Goal: Navigation & Orientation: Find specific page/section

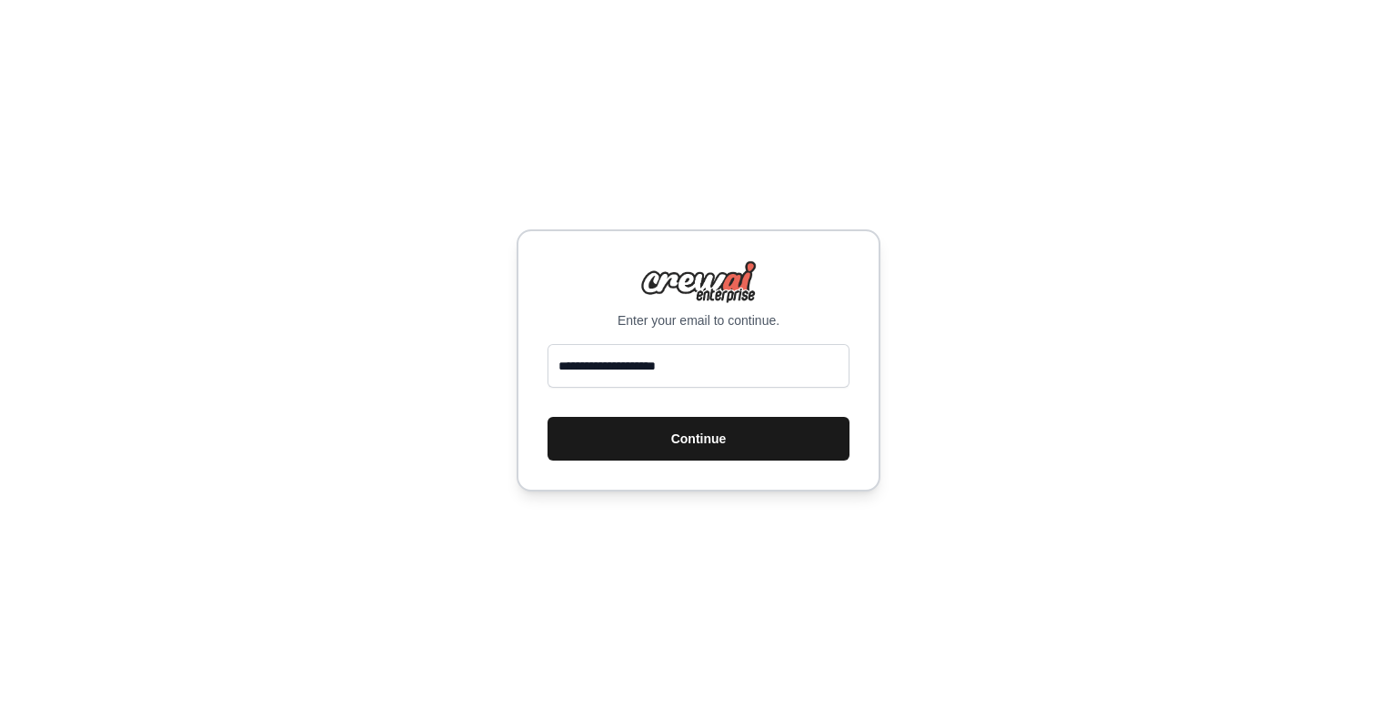
type input "**********"
click at [694, 438] on button "Continue" at bounding box center [699, 439] width 302 height 44
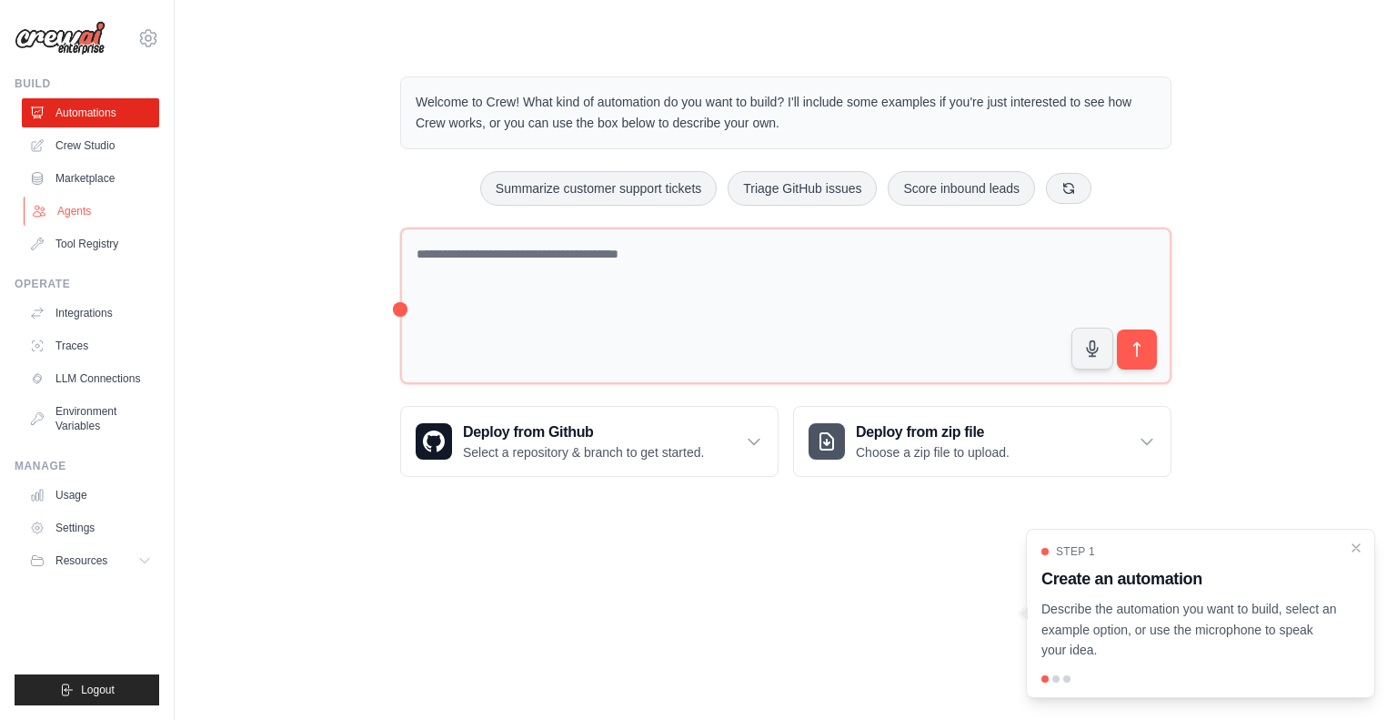
click at [97, 213] on link "Agents" at bounding box center [92, 211] width 137 height 29
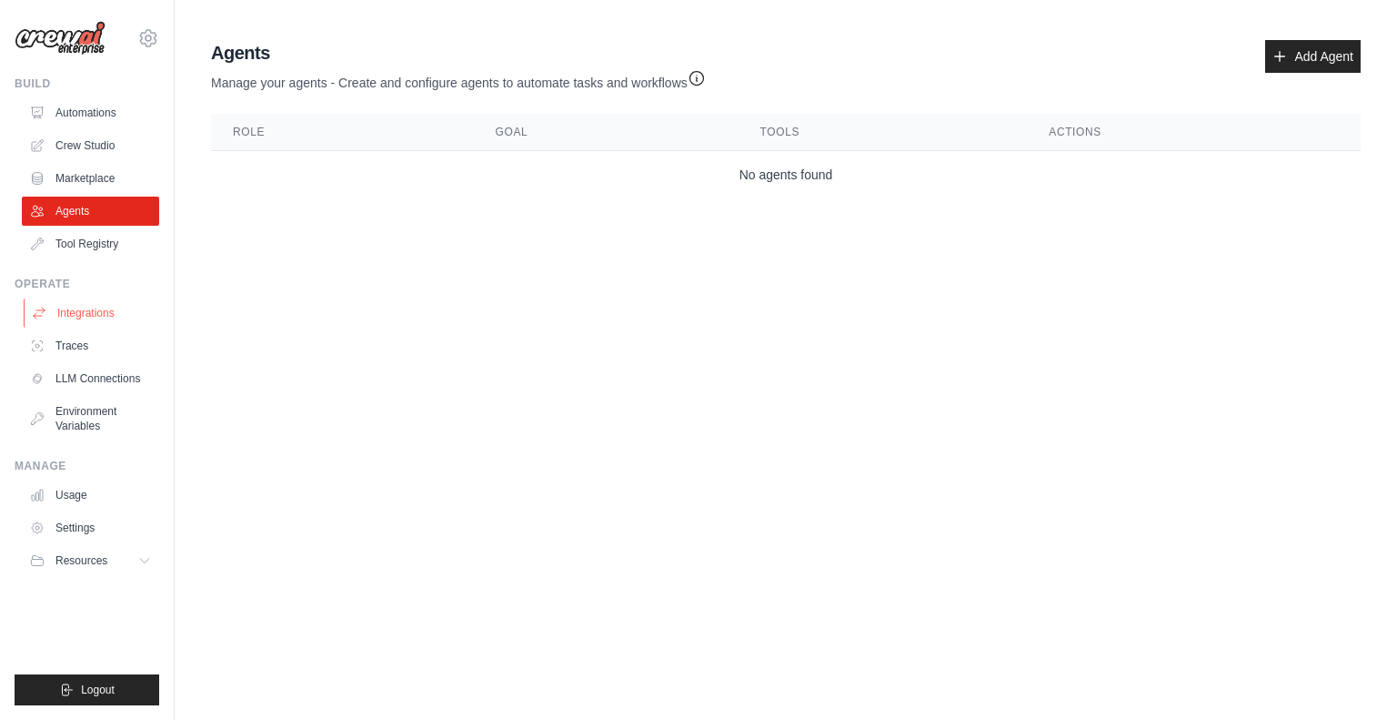
click at [92, 302] on link "Integrations" at bounding box center [92, 312] width 137 height 29
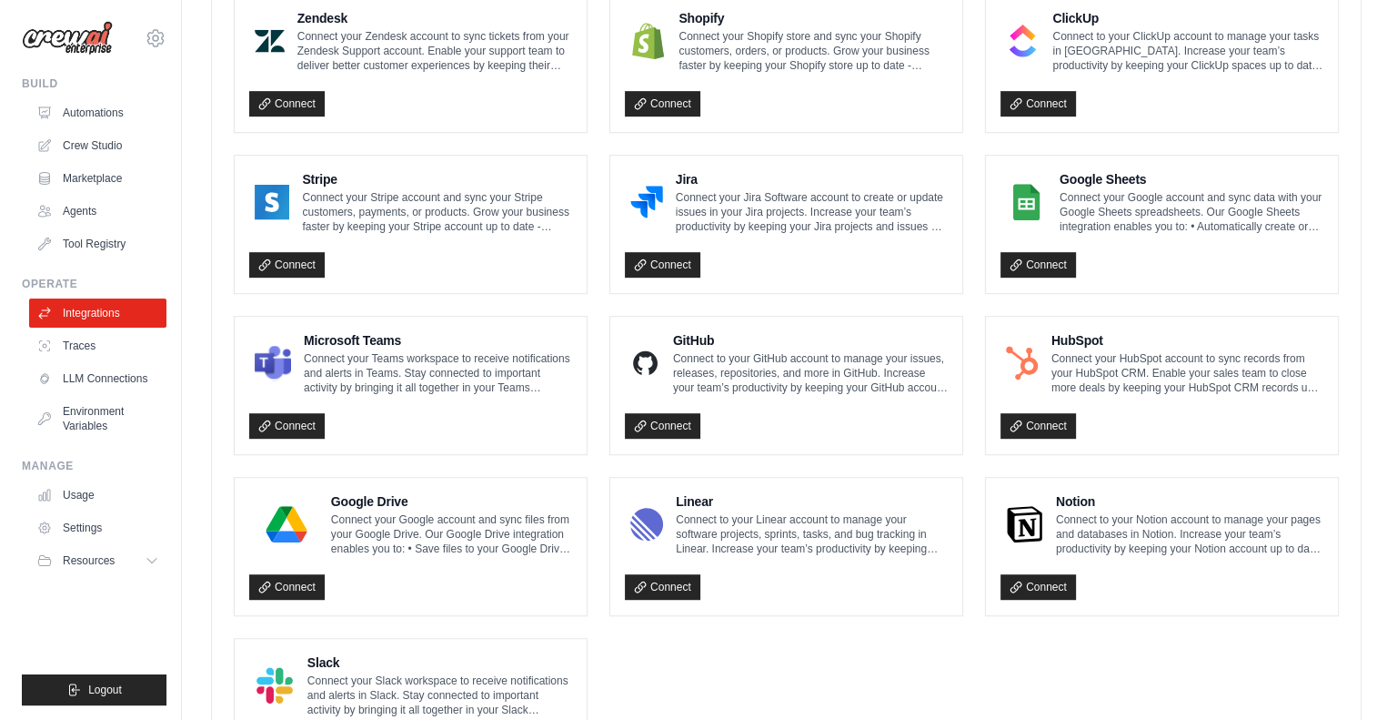
scroll to position [875, 0]
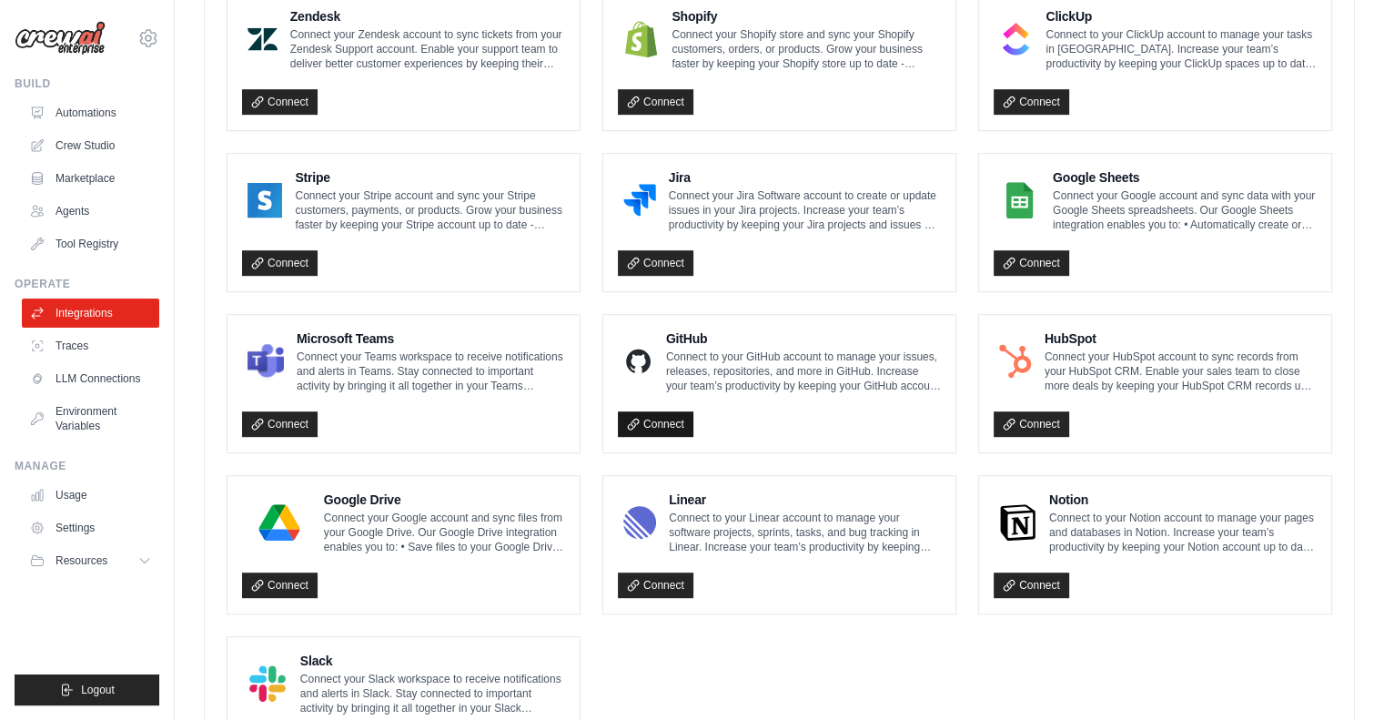
click at [646, 421] on link "Connect" at bounding box center [656, 423] width 76 height 25
